Goal: Communication & Community: Answer question/provide support

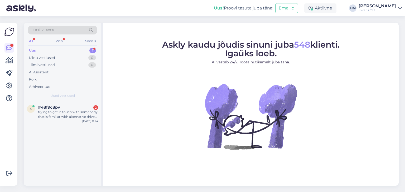
drag, startPoint x: 75, startPoint y: 110, endPoint x: 84, endPoint y: 126, distance: 18.2
click at [75, 111] on div "trying to get in touch with somebody that is familiar with alternative drive co…" at bounding box center [68, 114] width 60 height 9
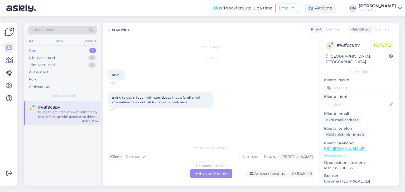
click at [205, 173] on div "German to Estonian Võta vestlus üle" at bounding box center [211, 173] width 42 height 9
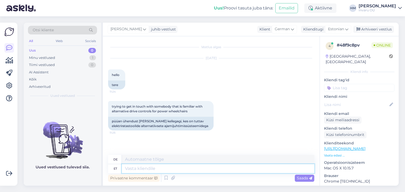
click at [137, 169] on textarea at bounding box center [218, 168] width 192 height 9
type textarea "Tere, m"
type textarea "Hallo,"
type textarea "Tere, mis"
type textarea "Hallo, was"
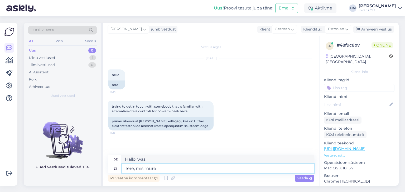
type textarea "Tere, mis mure"
type textarea "Hallo, was ist das Problem?"
type textarea "Tere, mis mure Teil on"
type textarea "Hallo, was ist dein Problem?"
drag, startPoint x: 155, startPoint y: 167, endPoint x: 174, endPoint y: 166, distance: 18.8
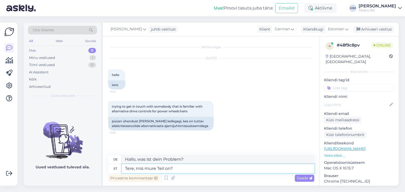
click at [155, 167] on textarea "Tere, mis mure Teil on?" at bounding box center [218, 168] width 192 height 9
type textarea "Tere, mis küsimus Teil on?"
type textarea "Hallo, welche Frage hast du?"
type textarea "Tere, mis küsimus Teil on?"
click at [294, 28] on icon at bounding box center [292, 29] width 3 height 6
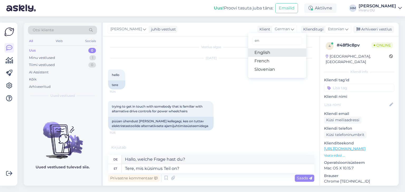
type input "en"
click at [269, 53] on link "English" at bounding box center [277, 52] width 58 height 8
type textarea "Hello, what question do you have?"
click at [297, 176] on span "Saada" at bounding box center [304, 178] width 15 height 5
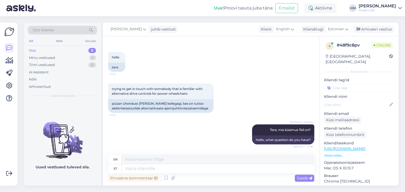
scroll to position [22, 0]
click at [140, 168] on textarea at bounding box center [218, 168] width 192 height 9
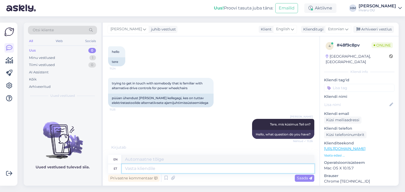
scroll to position [64, 0]
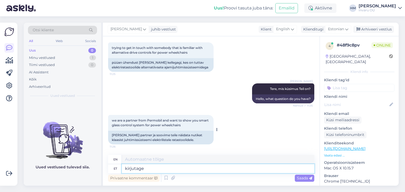
type textarea "kirjutage"
type textarea "write"
type textarea "kirjutage palun"
type textarea "please write"
type textarea "kirjutage palun meilile"
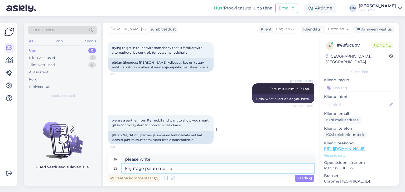
type textarea "please write to me by email"
type textarea "kirjutage palun meilile info@"
type textarea "Please write to info@"
type textarea "kirjutage palun meilile info@invaru"
type textarea "Please write to info@invaru"
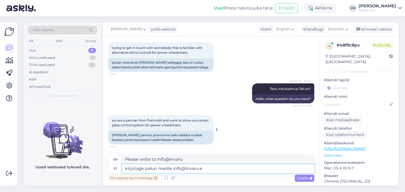
type textarea "kirjutage palun meilile [EMAIL_ADDRESS][DOMAIN_NAME]"
type textarea "Please write to [EMAIL_ADDRESS][DOMAIN_NAME]"
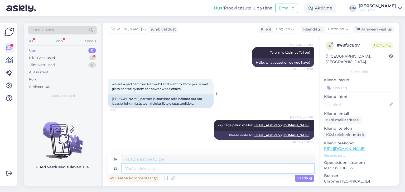
scroll to position [136, 0]
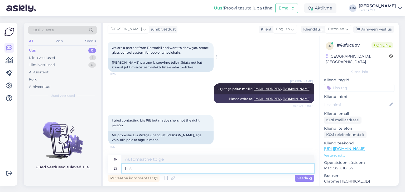
type textarea "Liis"
type textarea "[PERSON_NAME]"
type textarea "Liis Pilt"
type textarea "Liis Picture"
type textarea "Liis Pilt on"
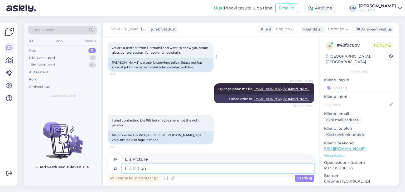
type textarea "Liis The picture is"
type textarea "Liis Pilt on hetkel"
type textarea "Liis The picture is currently"
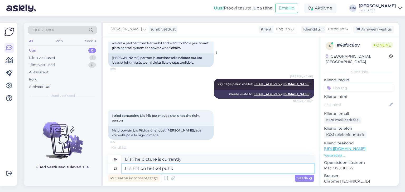
scroll to position [142, 0]
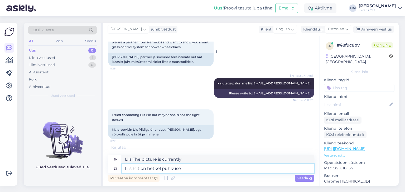
type textarea "Liis Pilt on hetkel puhkusel"
type textarea "Liis Pilt is currently on vacation."
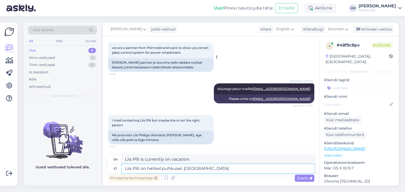
scroll to position [136, 0]
type textarea "Liis Pilt on hetkel puhkusel. Kirjutage m"
type textarea "Liis Pilt is currently on vacation. Write"
type textarea "Liis Pilt on hetkel puhkusel. Kirjutage meilile j"
type textarea "Liis Pilt is currently on vacation. Write to email"
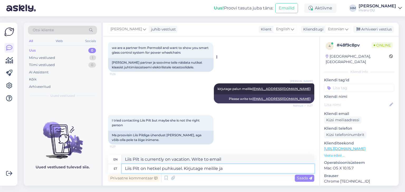
type textarea "Liis Pilt on hetkel puhkusel. Kirjutage meilile ja"
type textarea "Liis Pilt is currently on vacation. Write to email and"
type textarea "Liis Pilt on hetkel puhkusel. Kirjutage meilile ja edastan"
type textarea "Liis Pilt is currently on vacation. Write to me and I will forward it to you."
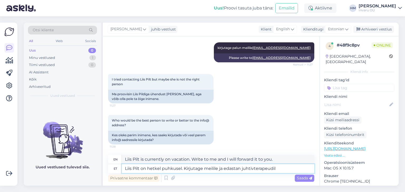
type textarea "Liis Pilt on hetkel puhkusel. Kirjutage meilile ja edastan juhtivterapeudile"
type textarea "Liis Pilt is currently on vacation. Write to the email and I will forward it to…"
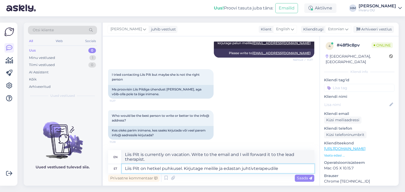
click at [240, 169] on textarea "Liis Pilt on hetkel puhkusel. Kirjutage meilile ja edastan juhtivterapeudile" at bounding box center [218, 168] width 192 height 9
type textarea "Liis Pilt on hetkel puhkusel. Kirjutage meilile ja edastan Teie kirja juhtivter…"
type textarea "Liis Pilt is currently on vacation. Write to me and I will forward your letter …"
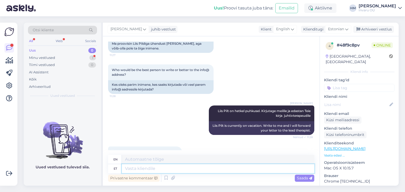
scroll to position [250, 0]
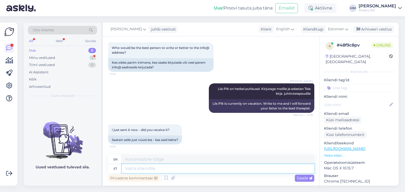
click at [148, 169] on textarea at bounding box center [218, 168] width 192 height 9
click at [162, 167] on textarea at bounding box center [218, 168] width 192 height 9
type textarea "Jah, s"
type textarea "Yes,"
type textarea "Jah, saime k"
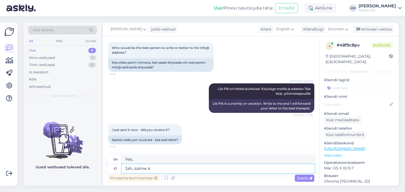
type textarea "Yes, we got it."
type textarea "Jah, saime kirja"
type textarea "Yes, we received the letter."
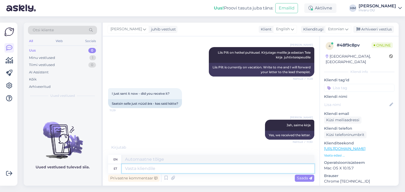
scroll to position [313, 0]
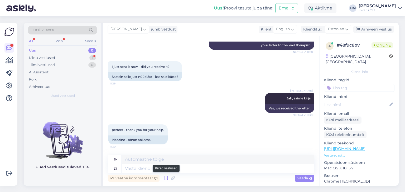
click at [167, 179] on icon at bounding box center [166, 178] width 6 height 8
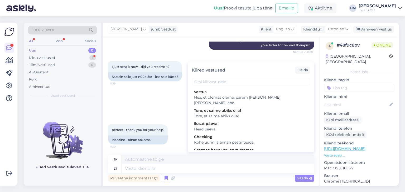
drag, startPoint x: 211, startPoint y: 117, endPoint x: 225, endPoint y: 124, distance: 15.9
click at [211, 121] on div "Ilusat päeva!" at bounding box center [251, 124] width 114 height 6
type textarea "Good day!"
type textarea "Head päeva!"
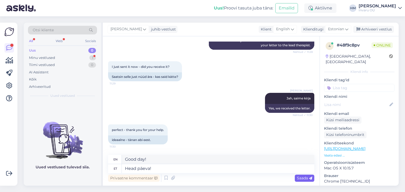
click at [307, 179] on span "Saada" at bounding box center [304, 178] width 15 height 5
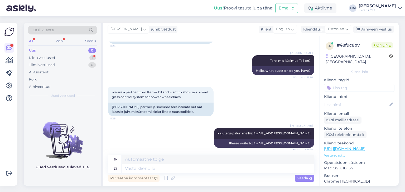
scroll to position [86, 0]
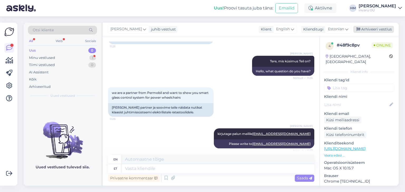
click at [382, 28] on div "Arhiveeri vestlus" at bounding box center [373, 29] width 41 height 7
